Goal: Information Seeking & Learning: Learn about a topic

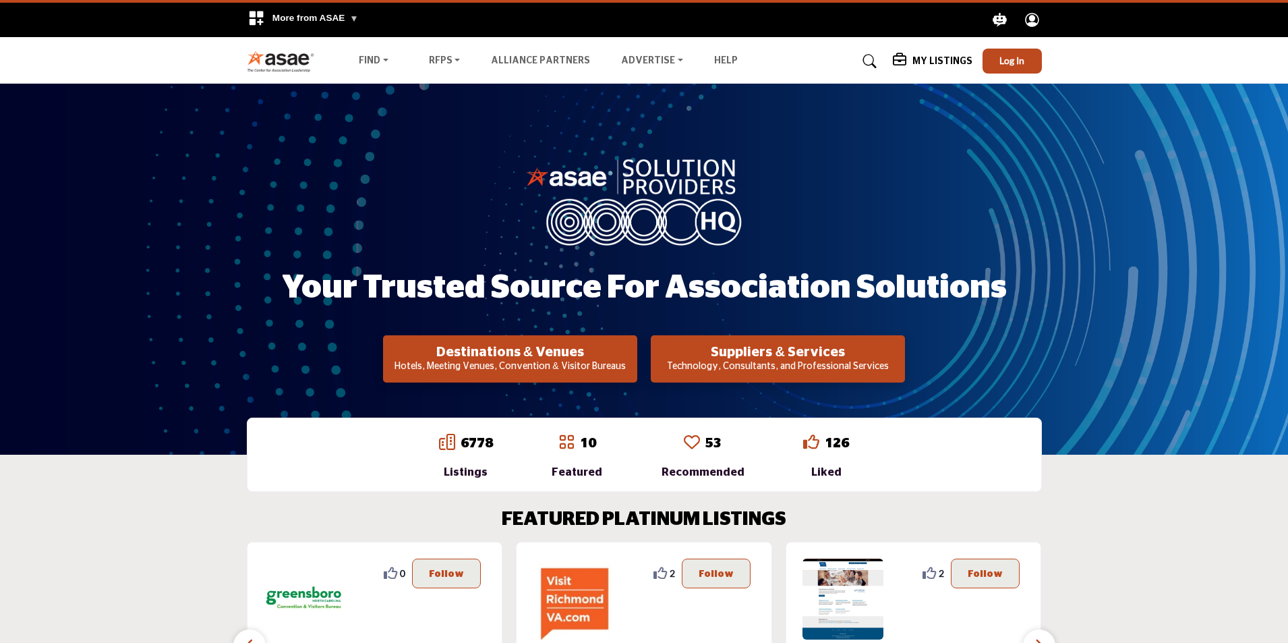
click at [633, 347] on h2 "Suppliers & Services" at bounding box center [510, 352] width 246 height 16
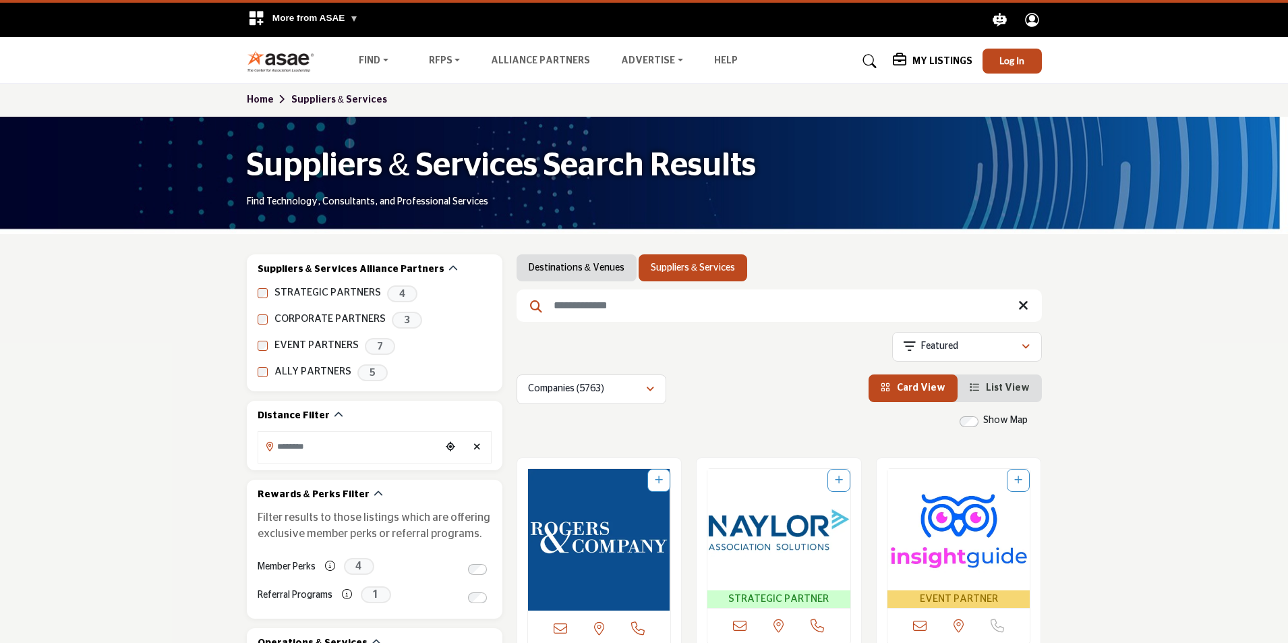
click at [624, 301] on input "Search Keyword" at bounding box center [779, 305] width 525 height 32
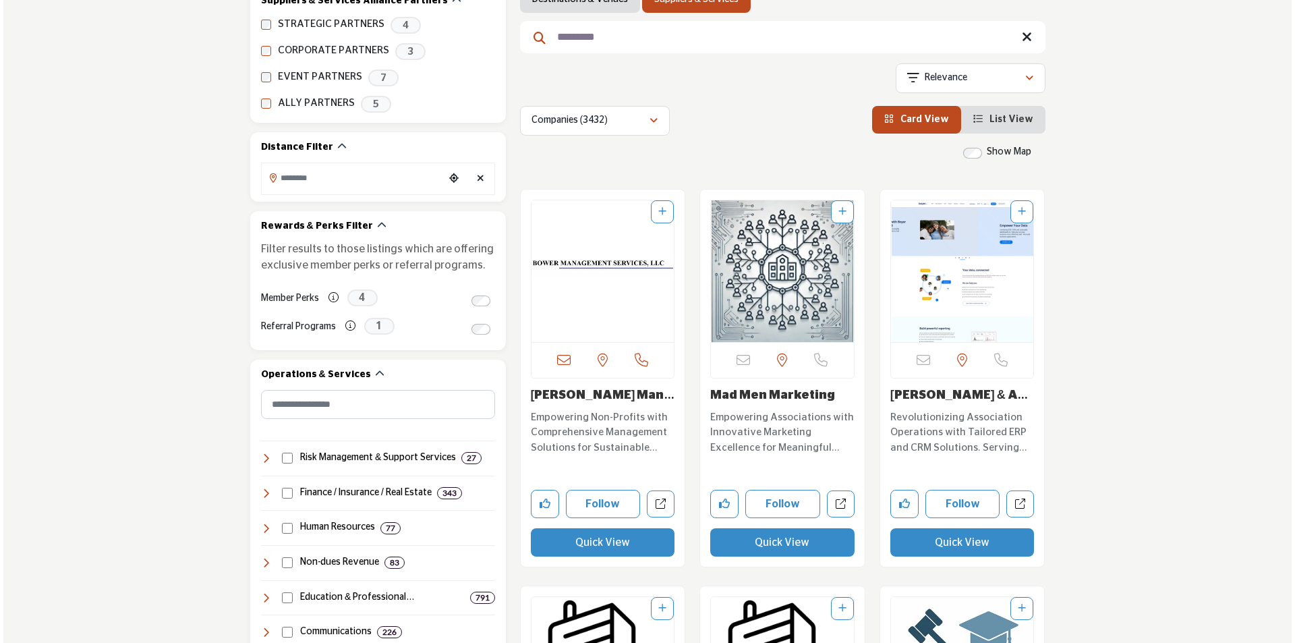
scroll to position [270, 0]
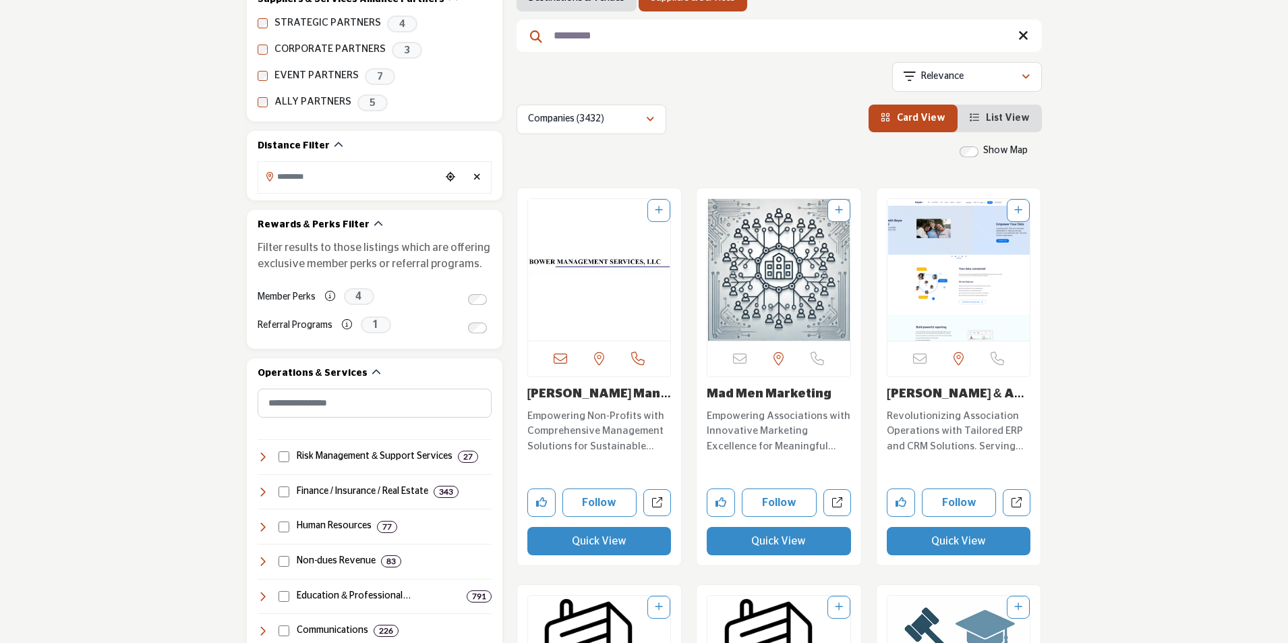
type input "*********"
click at [597, 540] on button "Quick View" at bounding box center [599, 541] width 144 height 28
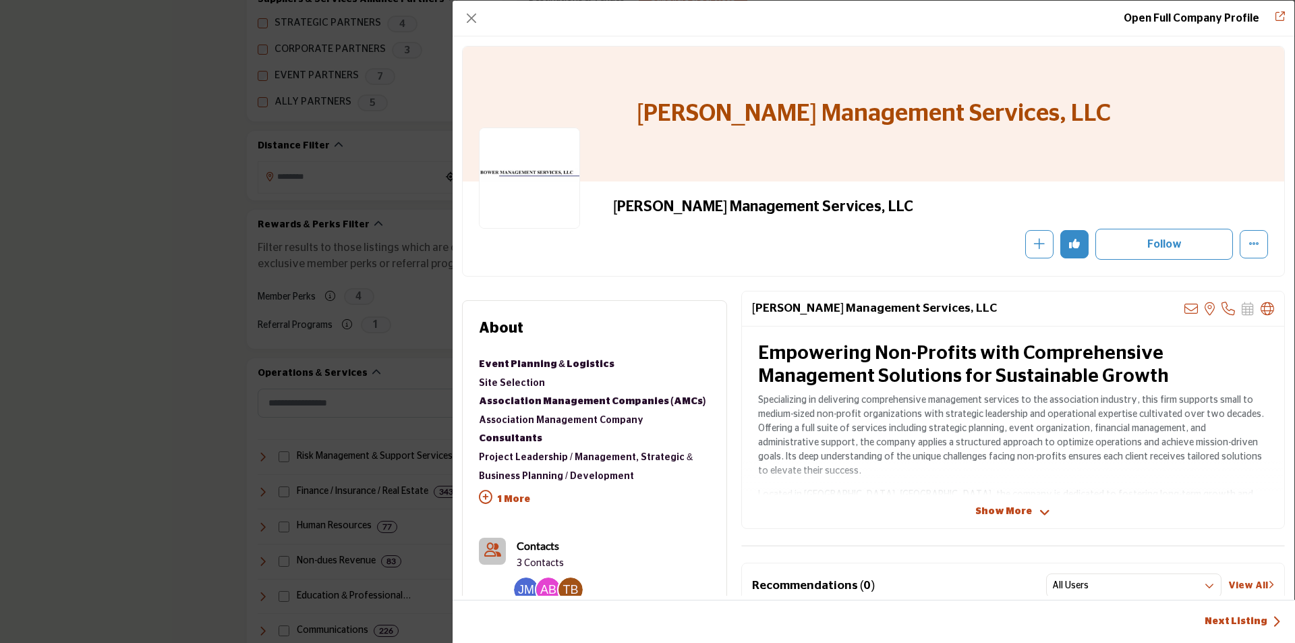
click at [1279, 17] on icon "Redirect to bower-management-services-llc" at bounding box center [1279, 15] width 9 height 9
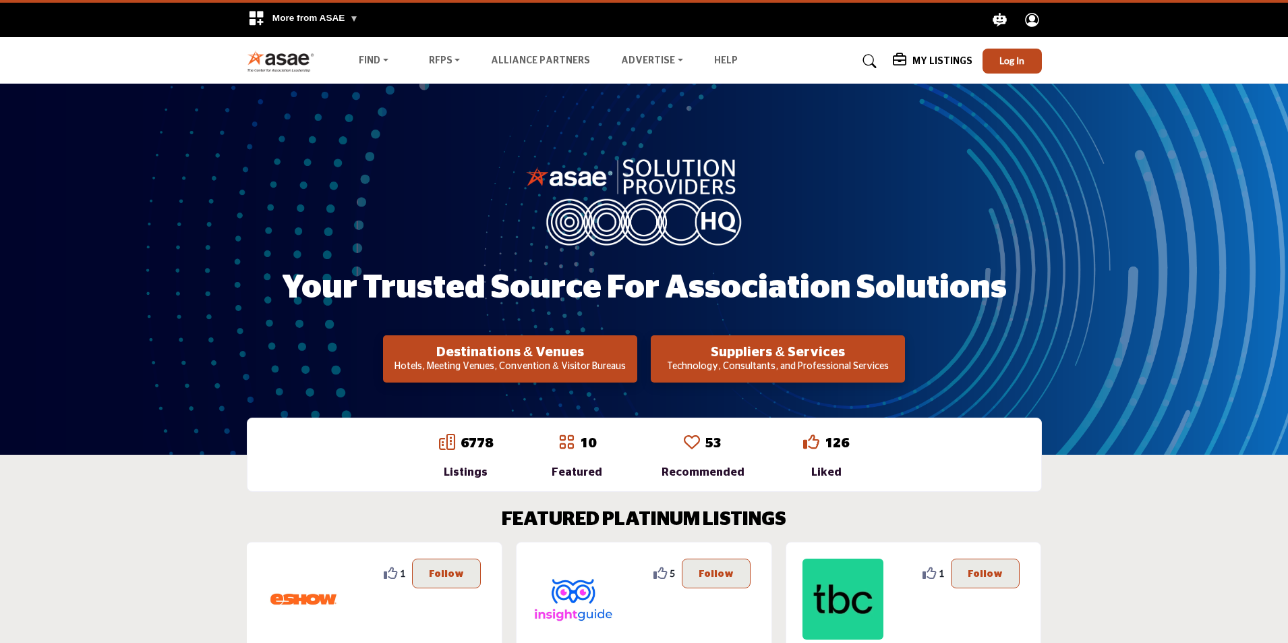
click at [633, 361] on p "Technology, Consultants, and Professional Services" at bounding box center [510, 366] width 246 height 13
